Goal: Task Accomplishment & Management: Manage account settings

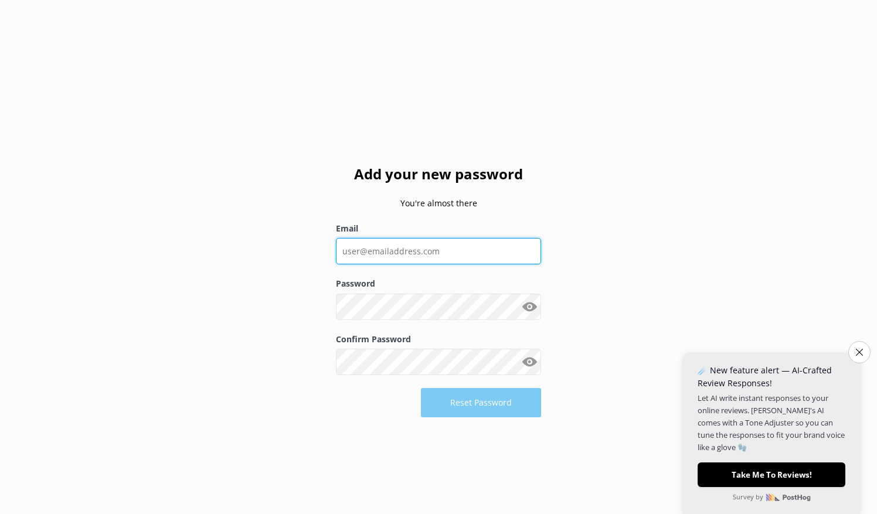
click at [412, 244] on input "Email" at bounding box center [438, 251] width 205 height 26
type input "[EMAIL_ADDRESS][DOMAIN_NAME]"
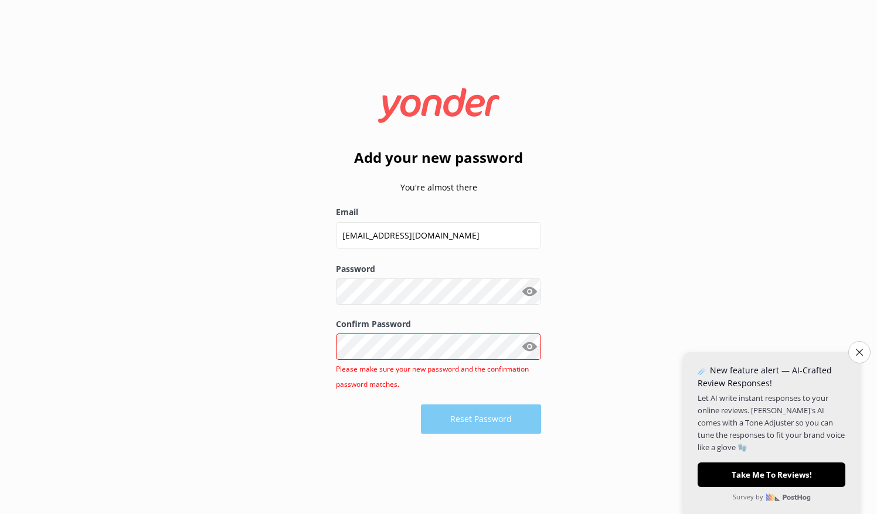
click at [534, 311] on div "Password Show password" at bounding box center [438, 290] width 205 height 55
click at [531, 295] on button "Show password" at bounding box center [529, 291] width 23 height 23
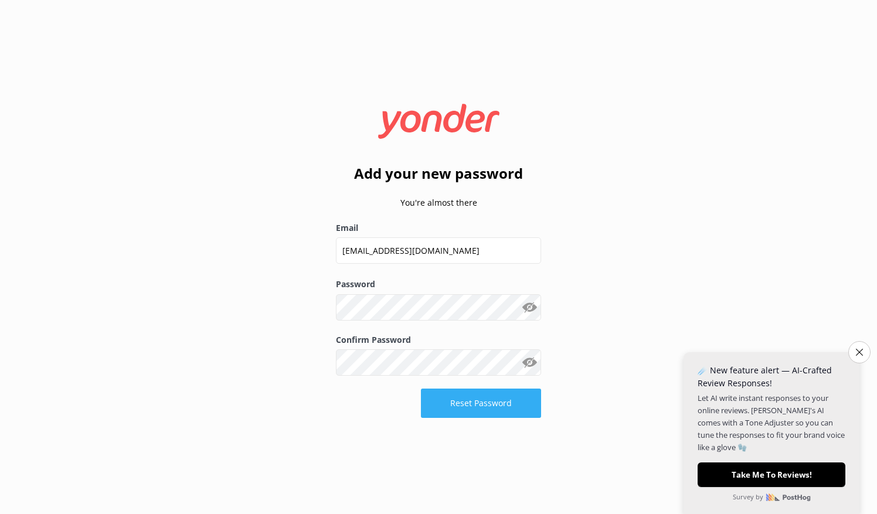
click at [463, 401] on button "Reset Password" at bounding box center [481, 403] width 120 height 29
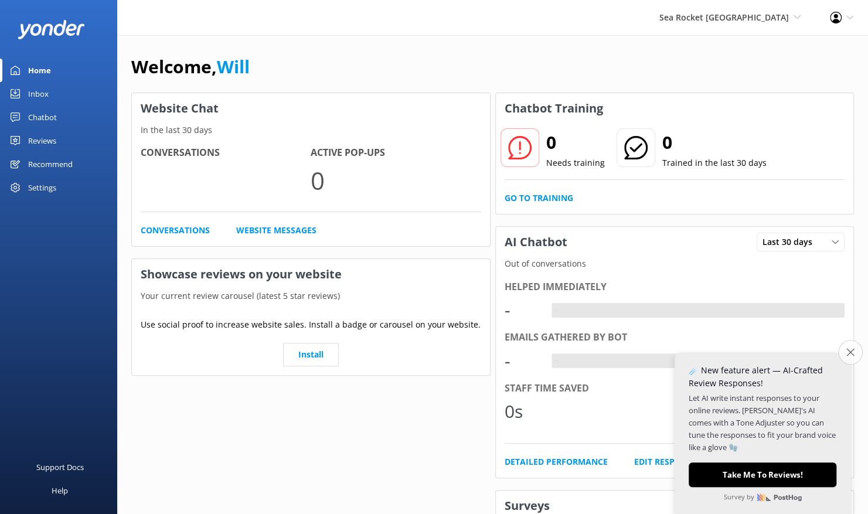
click at [850, 351] on icon "Close survey" at bounding box center [851, 352] width 8 height 8
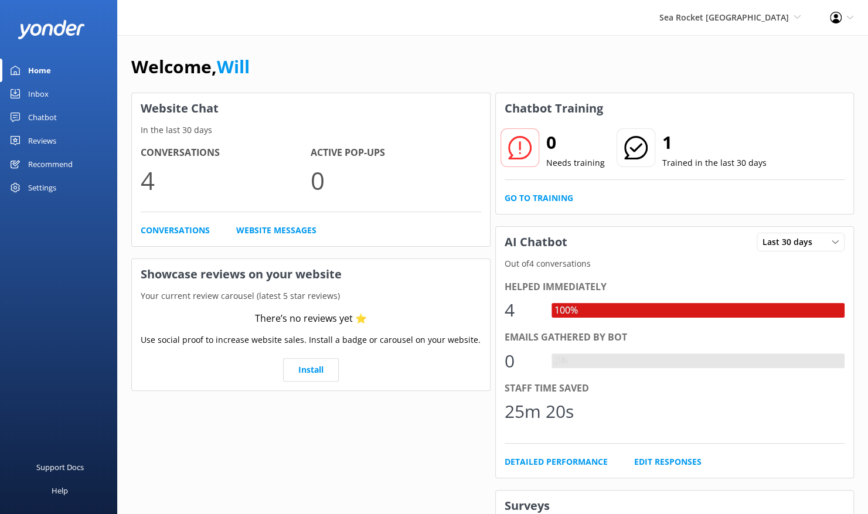
click at [736, 7] on div "Sea Rocket Fort Lauderdale Sea Rocket Fort Lauderdale Sea Rocket Water Adventur…" at bounding box center [730, 17] width 171 height 35
click at [661, 68] on div "Welcome, Will" at bounding box center [492, 73] width 723 height 40
